Goal: Information Seeking & Learning: Learn about a topic

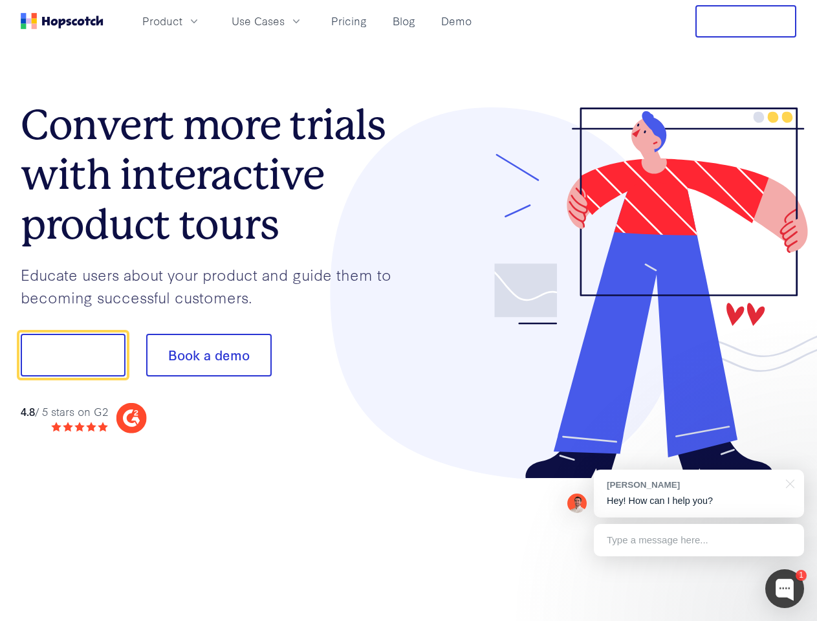
click at [409, 310] on div at bounding box center [603, 293] width 388 height 372
click at [182, 21] on span "Product" at bounding box center [162, 21] width 40 height 16
click at [285, 21] on span "Use Cases" at bounding box center [258, 21] width 53 height 16
click at [746, 21] on button "Free Trial" at bounding box center [745, 21] width 101 height 32
click at [72, 355] on button "Show me!" at bounding box center [73, 355] width 105 height 43
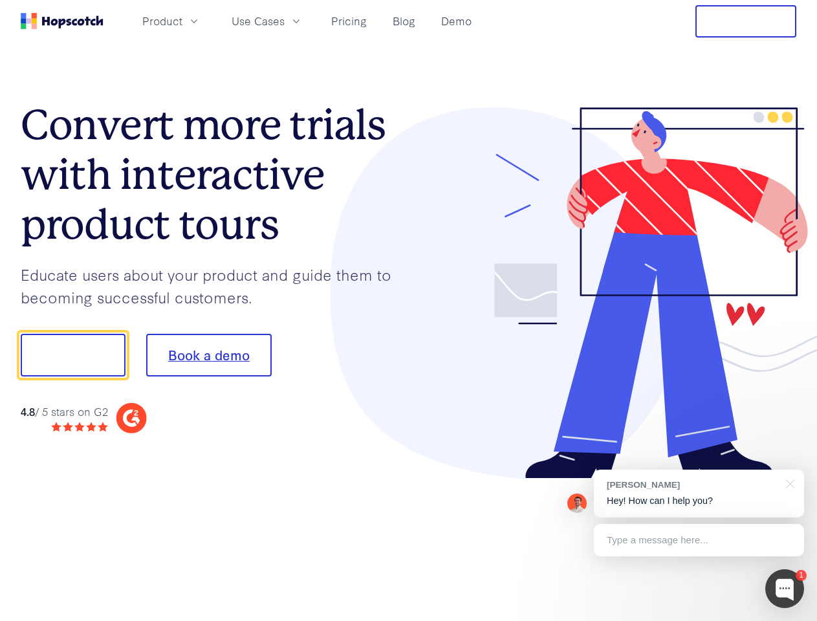
click at [208, 355] on button "Book a demo" at bounding box center [208, 355] width 125 height 43
click at [785, 589] on div at bounding box center [784, 588] width 39 height 39
click at [699, 493] on div "[PERSON_NAME] Hey! How can I help you?" at bounding box center [699, 494] width 210 height 48
click at [788, 482] on div at bounding box center [682, 353] width 243 height 431
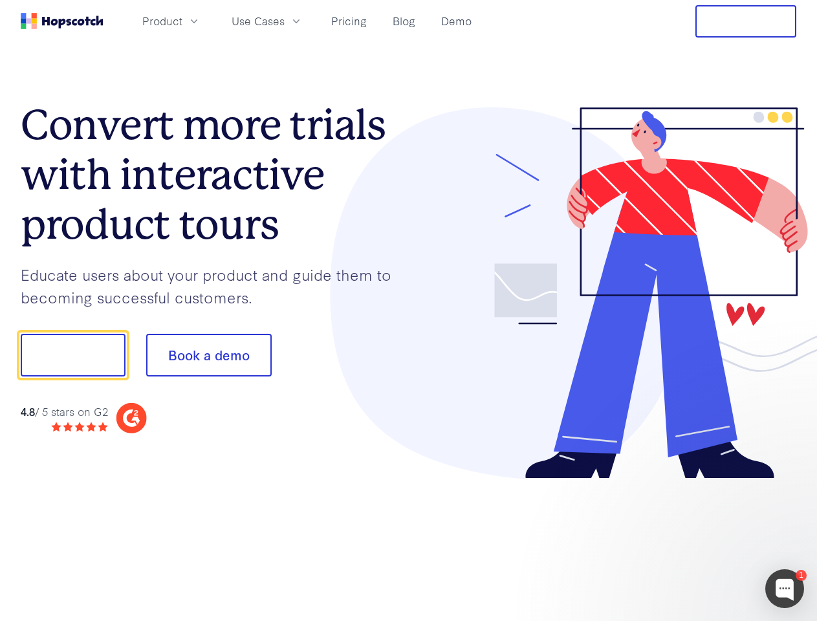
click at [699, 540] on div at bounding box center [682, 440] width 243 height 258
